Goal: Use online tool/utility: Utilize a website feature to perform a specific function

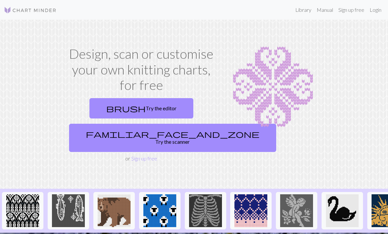
click at [115, 134] on link "familiar_face_and_zone Try the scanner" at bounding box center [172, 138] width 207 height 28
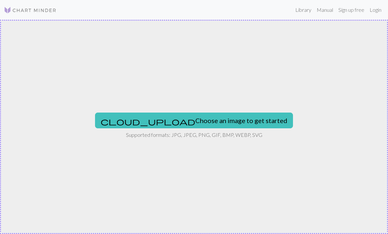
click at [233, 122] on button "cloud_upload Choose an image to get started" at bounding box center [194, 121] width 198 height 16
click at [228, 122] on button "cloud_upload Choose an image to get started" at bounding box center [194, 121] width 198 height 16
click at [235, 123] on button "cloud_upload Choose an image to get started" at bounding box center [194, 121] width 198 height 16
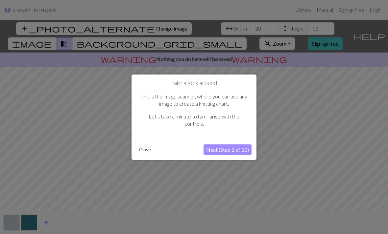
click at [145, 153] on button "Close" at bounding box center [144, 150] width 17 height 10
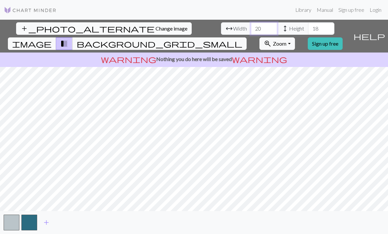
click at [251, 31] on input "20" at bounding box center [264, 28] width 26 height 12
type input "2"
type input "90"
click at [308, 27] on input "18" at bounding box center [321, 28] width 26 height 12
type input "1"
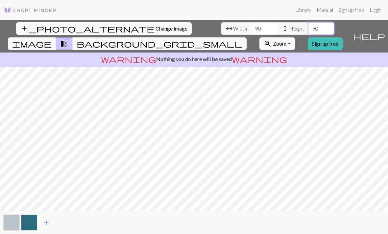
type input "90"
click at [68, 39] on span "transition_fade" at bounding box center [64, 43] width 8 height 9
click at [242, 39] on span "background_grid_small" at bounding box center [160, 43] width 166 height 9
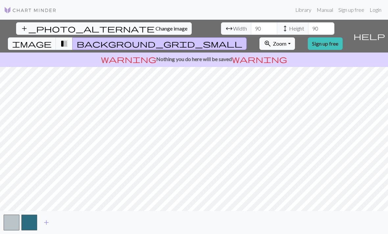
click at [52, 39] on span "image" at bounding box center [31, 43] width 39 height 9
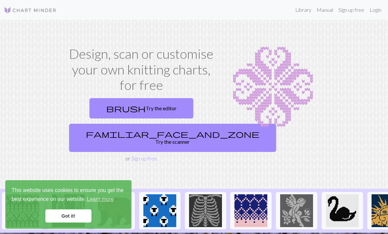
click at [155, 113] on link "brush Try the editor" at bounding box center [141, 108] width 104 height 20
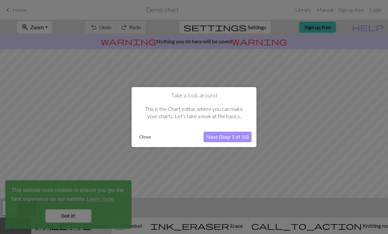
click at [147, 138] on button "Close" at bounding box center [144, 137] width 17 height 10
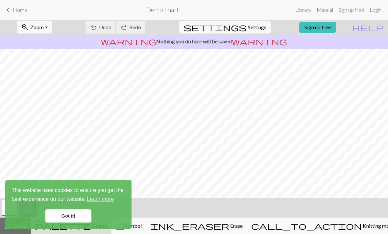
click at [248, 24] on span "Settings" at bounding box center [257, 27] width 18 height 8
select select "aran"
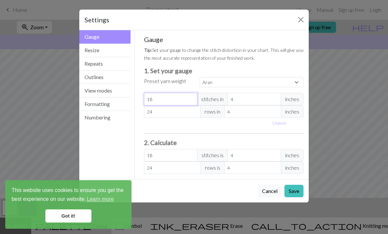
click at [172, 99] on input "18" at bounding box center [171, 99] width 54 height 12
select select "custom"
type input "0"
click at [159, 100] on input "number" at bounding box center [171, 99] width 54 height 12
type input "98"
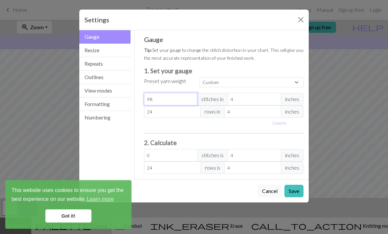
type input "98"
click at [260, 100] on input "4" at bounding box center [254, 99] width 54 height 12
click at [292, 82] on select "Custom Square Lace Light Fingering Fingering Sport Double knit Worsted Aran Bul…" at bounding box center [251, 82] width 104 height 10
click at [294, 98] on span "inches" at bounding box center [291, 99] width 23 height 12
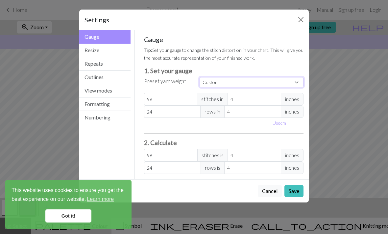
click at [292, 81] on select "Custom Square Lace Light Fingering Fingering Sport Double knit Worsted Aran Bul…" at bounding box center [251, 82] width 104 height 10
select select "square"
type input "32"
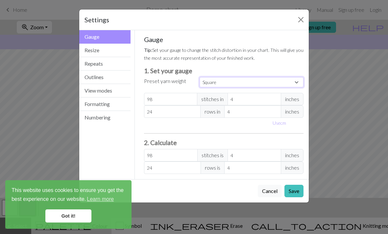
type input "32"
click at [184, 99] on input "32" at bounding box center [171, 99] width 54 height 12
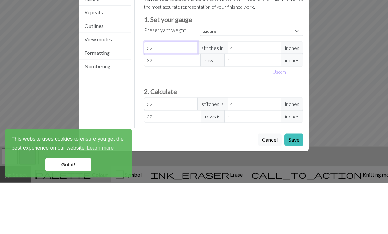
type input "3"
select select "custom"
type input "3"
type input "0"
type input "9"
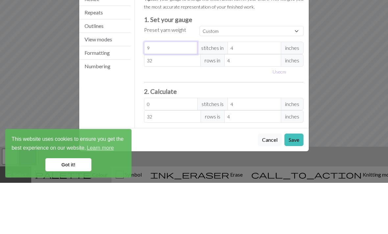
type input "9"
type input "98"
click at [184, 105] on input "32" at bounding box center [172, 111] width 57 height 12
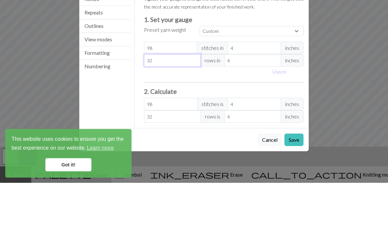
type input "3"
type input "0"
type input "7"
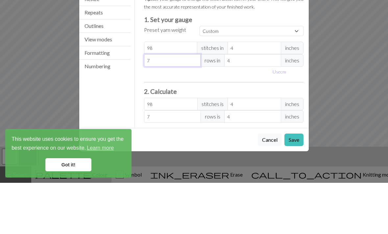
type input "78"
click at [290, 77] on select "Custom Square Lace Light Fingering Fingering Sport Double knit Worsted Aran Bul…" at bounding box center [251, 82] width 104 height 10
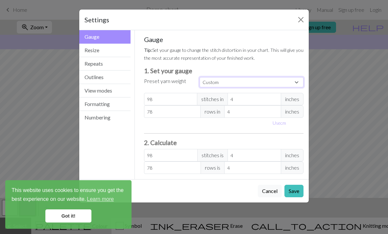
select select "square"
type input "32"
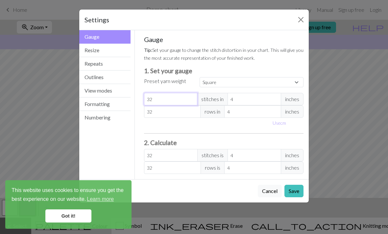
click at [177, 96] on input "32" at bounding box center [171, 99] width 54 height 12
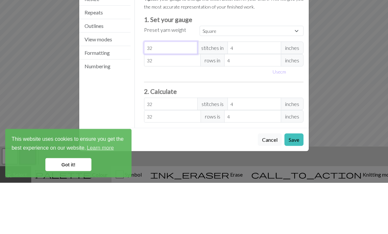
type input "3"
select select "custom"
type input "3"
type input "0"
click at [181, 105] on input "32" at bounding box center [172, 111] width 57 height 12
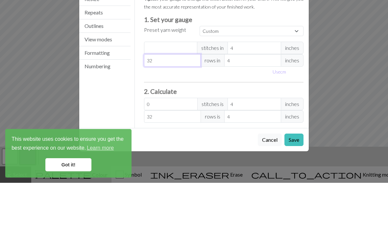
type input "3"
type input "0"
click at [174, 93] on input "number" at bounding box center [171, 99] width 54 height 12
click at [294, 93] on span "inches" at bounding box center [291, 99] width 23 height 12
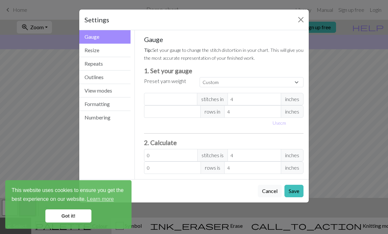
click at [293, 96] on span "inches" at bounding box center [291, 99] width 23 height 12
click at [291, 100] on span "inches" at bounding box center [291, 99] width 23 height 12
click at [293, 100] on span "inches" at bounding box center [291, 99] width 23 height 12
click at [289, 78] on select "Custom Square Lace Light Fingering Fingering Sport Double knit Worsted Aran Bul…" at bounding box center [251, 82] width 104 height 10
select select "fingering"
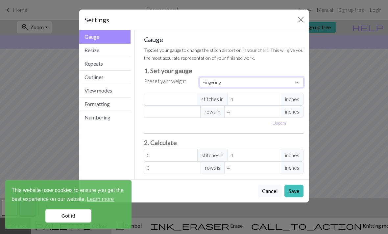
type input "28"
type input "36"
type input "28"
type input "36"
click at [293, 79] on select "Custom Square Lace Light Fingering Fingering Sport Double knit Worsted Aran Bul…" at bounding box center [251, 82] width 104 height 10
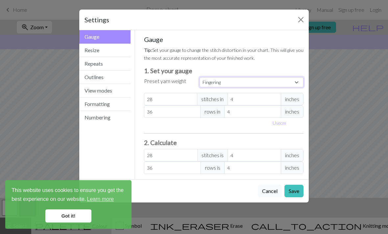
select select "custom"
click at [249, 98] on input "4" at bounding box center [254, 99] width 54 height 12
click at [181, 100] on input "28" at bounding box center [171, 99] width 54 height 12
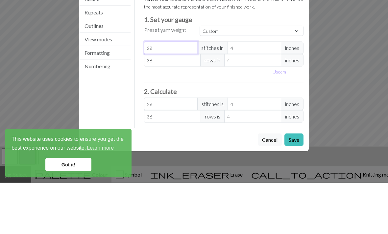
type input "2"
type input "0"
type input "2"
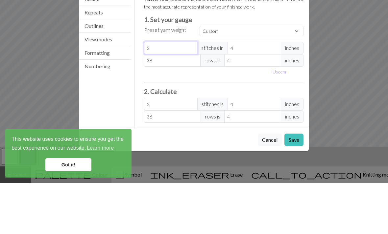
type input "22"
click at [179, 105] on input "36" at bounding box center [172, 111] width 57 height 12
type input "3"
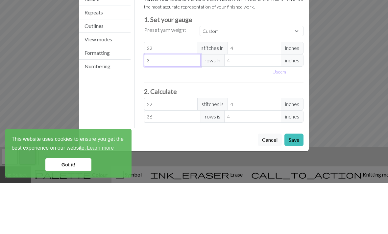
type input "3"
type input "0"
type input "2"
type input "28"
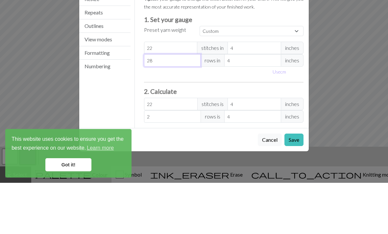
type input "28"
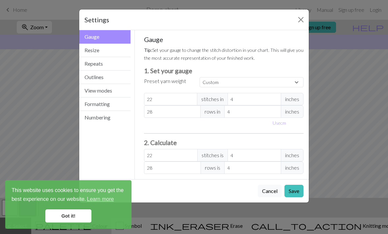
click at [114, 53] on button "Resize" at bounding box center [104, 50] width 51 height 13
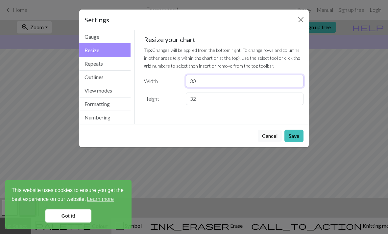
click at [227, 82] on input "30" at bounding box center [245, 81] width 118 height 12
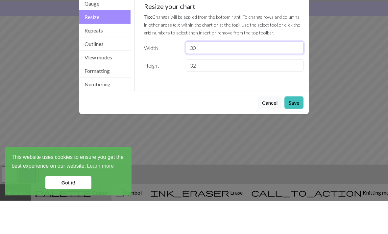
type input "3"
type input "98"
click at [252, 93] on input "32" at bounding box center [245, 99] width 118 height 12
type input "3"
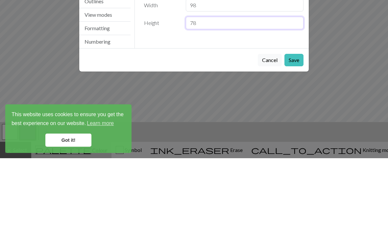
type input "7"
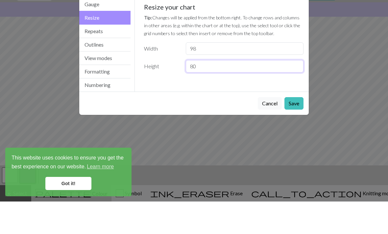
type input "80"
click at [251, 75] on input "98" at bounding box center [245, 81] width 118 height 12
type input "9"
type input "100"
click at [278, 85] on div "Gauge Tip: Set your gauge to change the stitch distortion in your chart. This w…" at bounding box center [224, 77] width 178 height 94
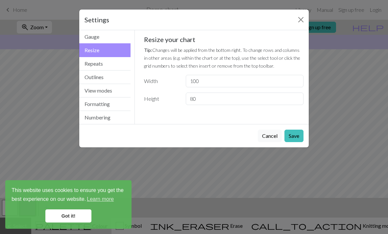
click at [297, 135] on button "Save" at bounding box center [293, 136] width 19 height 12
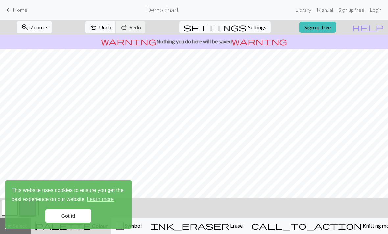
click at [81, 216] on link "Got it!" at bounding box center [68, 216] width 46 height 13
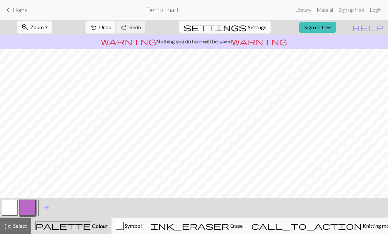
click at [13, 211] on button "button" at bounding box center [10, 208] width 16 height 16
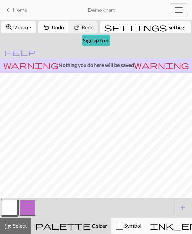
click at [168, 29] on span "Settings" at bounding box center [177, 27] width 18 height 8
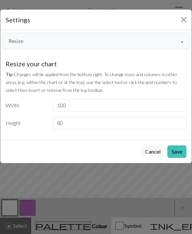
click at [173, 40] on button "Resize" at bounding box center [96, 41] width 189 height 16
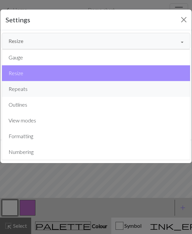
click at [50, 90] on button "Repeats" at bounding box center [96, 89] width 188 height 16
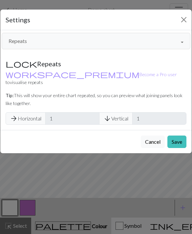
click at [181, 43] on button "Repeats" at bounding box center [96, 41] width 189 height 16
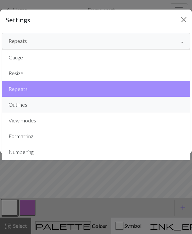
click at [43, 106] on button "Outlines" at bounding box center [96, 105] width 188 height 16
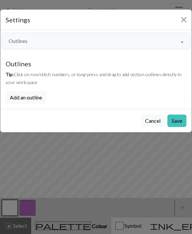
click at [38, 101] on button "Add an outline" at bounding box center [26, 97] width 41 height 12
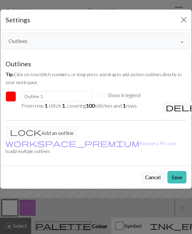
click at [169, 42] on button "Outlines" at bounding box center [96, 41] width 189 height 16
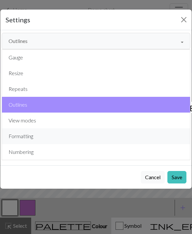
click at [57, 136] on button "Formatting" at bounding box center [96, 136] width 188 height 16
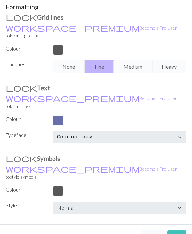
scroll to position [57, 0]
click at [156, 231] on button "Cancel" at bounding box center [153, 237] width 24 height 12
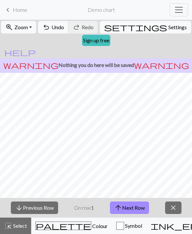
click at [172, 213] on button "close" at bounding box center [173, 208] width 16 height 12
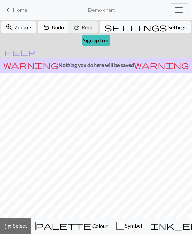
click at [19, 224] on span "Select" at bounding box center [19, 226] width 15 height 6
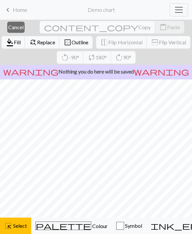
click at [91, 228] on span "Colour" at bounding box center [99, 226] width 16 height 6
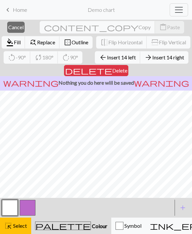
click at [12, 209] on button "button" at bounding box center [10, 208] width 16 height 16
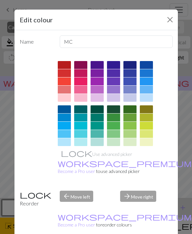
click at [167, 23] on button "Close" at bounding box center [170, 19] width 11 height 11
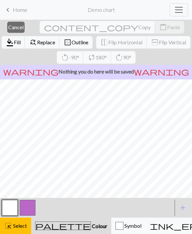
click at [91, 228] on span "Colour" at bounding box center [99, 226] width 16 height 6
click at [91, 226] on span "Colour" at bounding box center [99, 226] width 16 height 6
click at [14, 206] on button "button" at bounding box center [10, 208] width 16 height 16
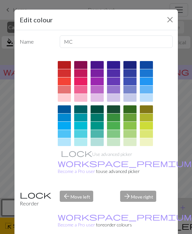
click at [173, 19] on button "Close" at bounding box center [170, 19] width 11 height 11
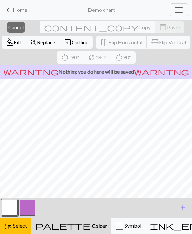
click at [12, 31] on button "close Cancel" at bounding box center [15, 27] width 17 height 11
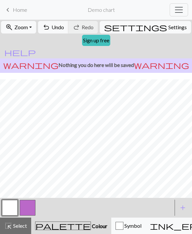
scroll to position [11, 0]
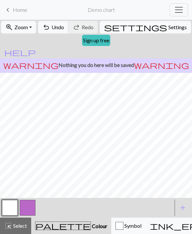
click at [55, 230] on button "palette Colour Colour" at bounding box center [71, 226] width 80 height 16
click at [91, 228] on span "Colour" at bounding box center [99, 226] width 16 height 6
click at [150, 228] on span "ink_eraser" at bounding box center [189, 225] width 79 height 9
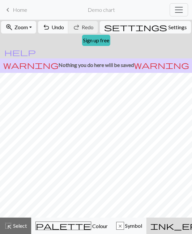
click at [56, 29] on span "Undo" at bounding box center [58, 27] width 12 height 6
click at [124, 224] on span "Symbol" at bounding box center [133, 226] width 18 height 6
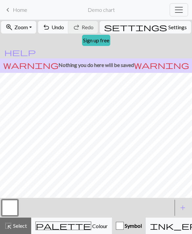
click at [91, 224] on span "Colour" at bounding box center [99, 226] width 16 height 6
